Goal: Navigation & Orientation: Find specific page/section

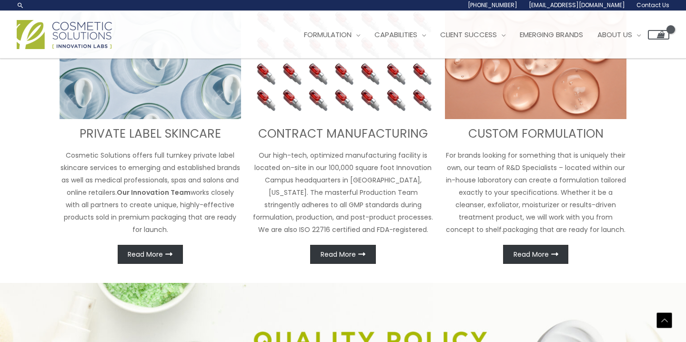
scroll to position [382, 0]
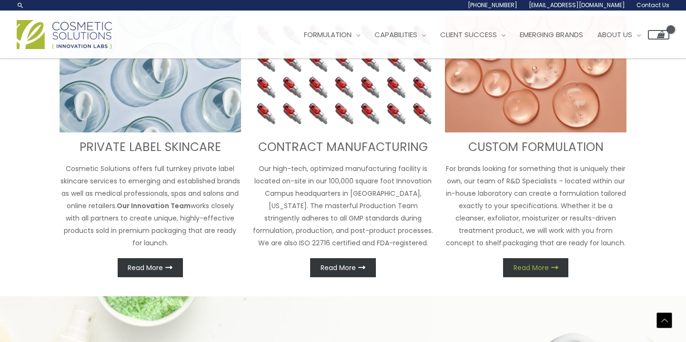
click at [537, 264] on span "Read More" at bounding box center [531, 267] width 35 height 7
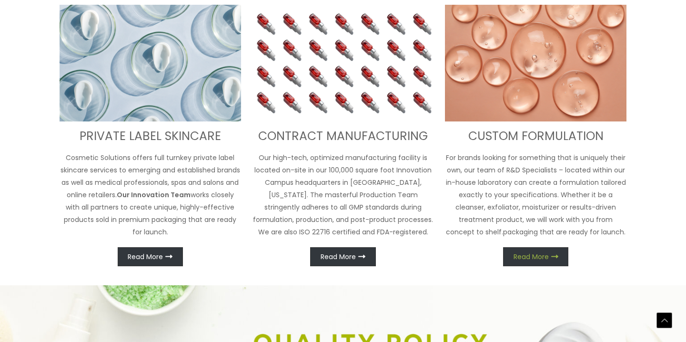
scroll to position [396, 0]
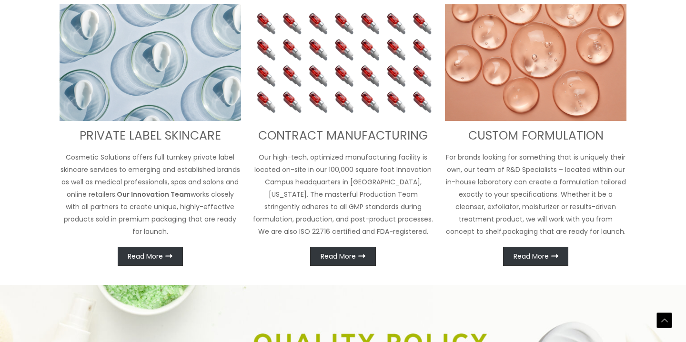
click at [540, 69] on img at bounding box center [536, 62] width 182 height 117
click at [541, 250] on link "Read More" at bounding box center [535, 256] width 65 height 19
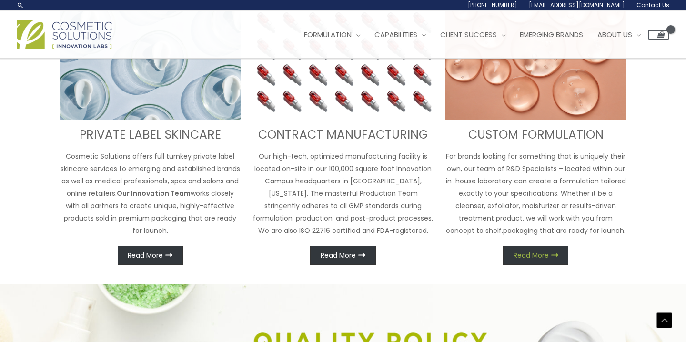
scroll to position [382, 0]
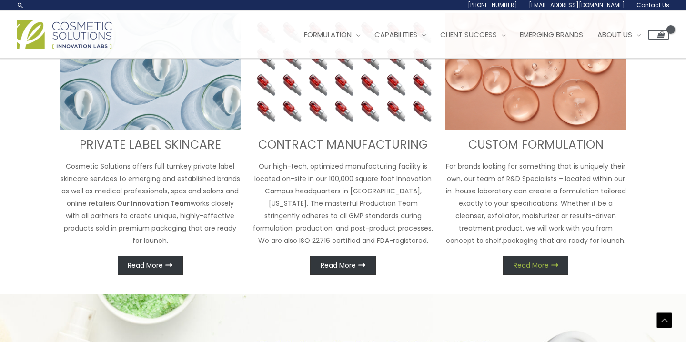
click at [543, 261] on link "Read More" at bounding box center [535, 265] width 65 height 19
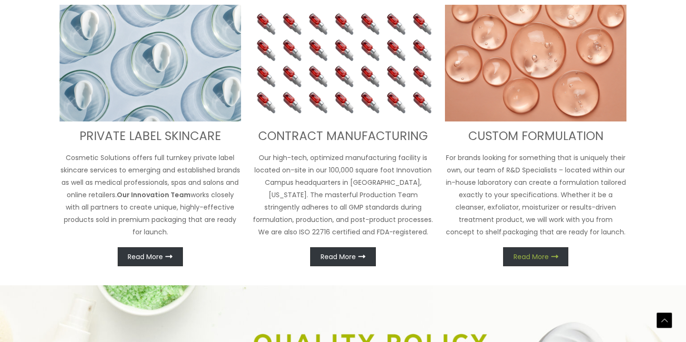
scroll to position [396, 0]
click at [543, 261] on link "Read More" at bounding box center [535, 256] width 65 height 19
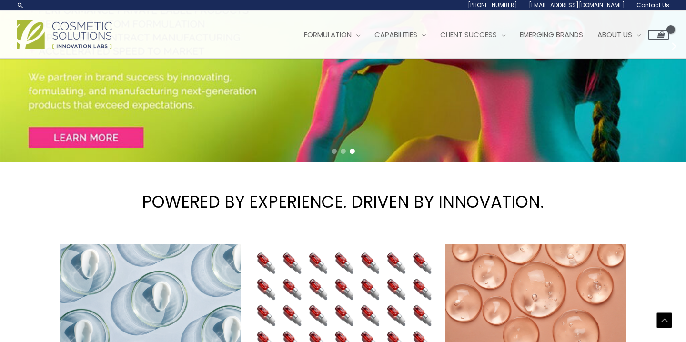
scroll to position [153, 0]
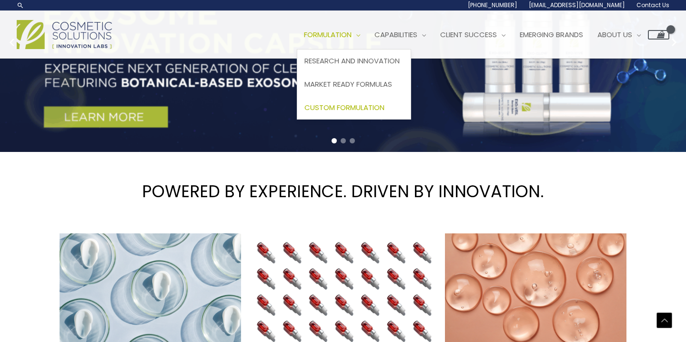
click at [361, 106] on span "Custom Formulation" at bounding box center [345, 107] width 80 height 10
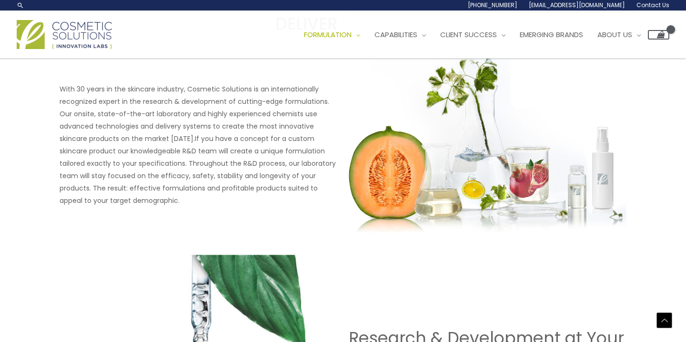
scroll to position [437, 0]
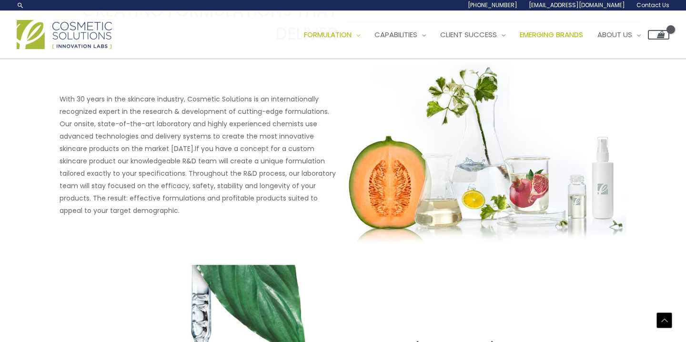
click at [561, 32] on span "Emerging Brands" at bounding box center [551, 35] width 63 height 10
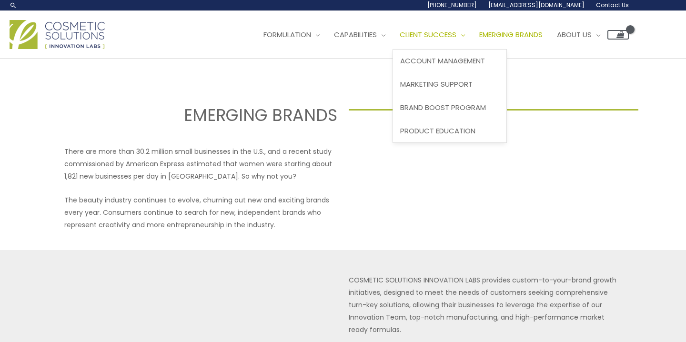
click at [457, 31] on span "Client Success" at bounding box center [428, 35] width 57 height 10
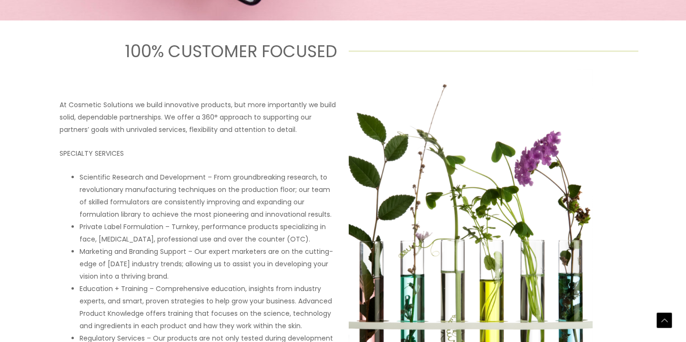
scroll to position [396, 0]
